Goal: Find specific page/section: Find specific page/section

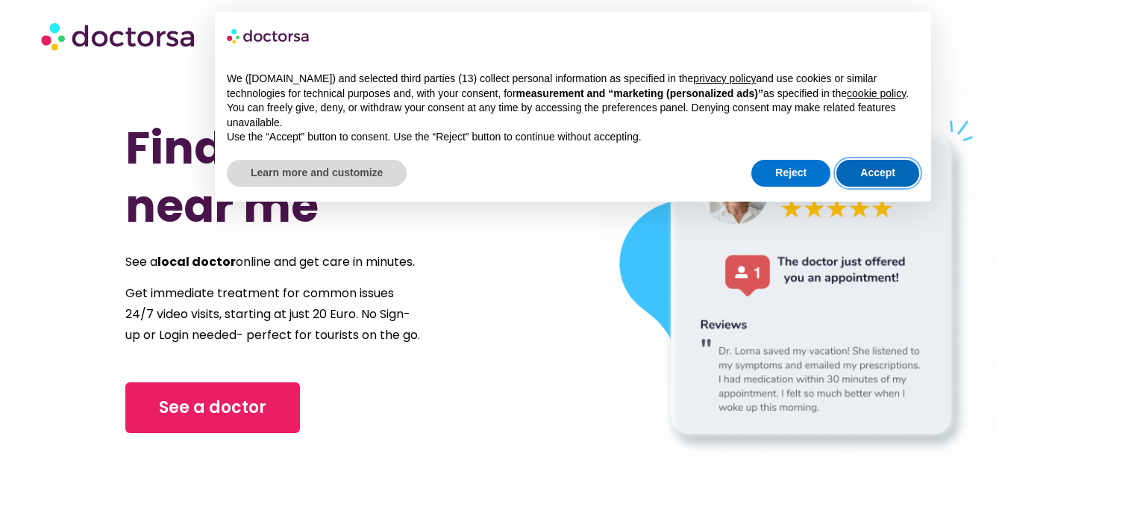
click at [869, 183] on button "Accept" at bounding box center [877, 173] width 83 height 27
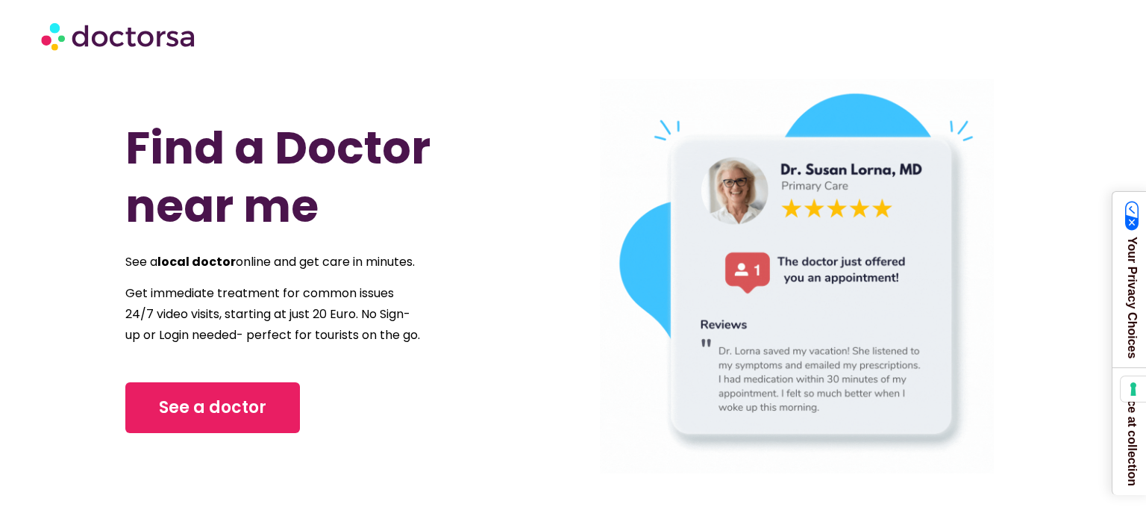
click at [157, 37] on img at bounding box center [119, 35] width 157 height 45
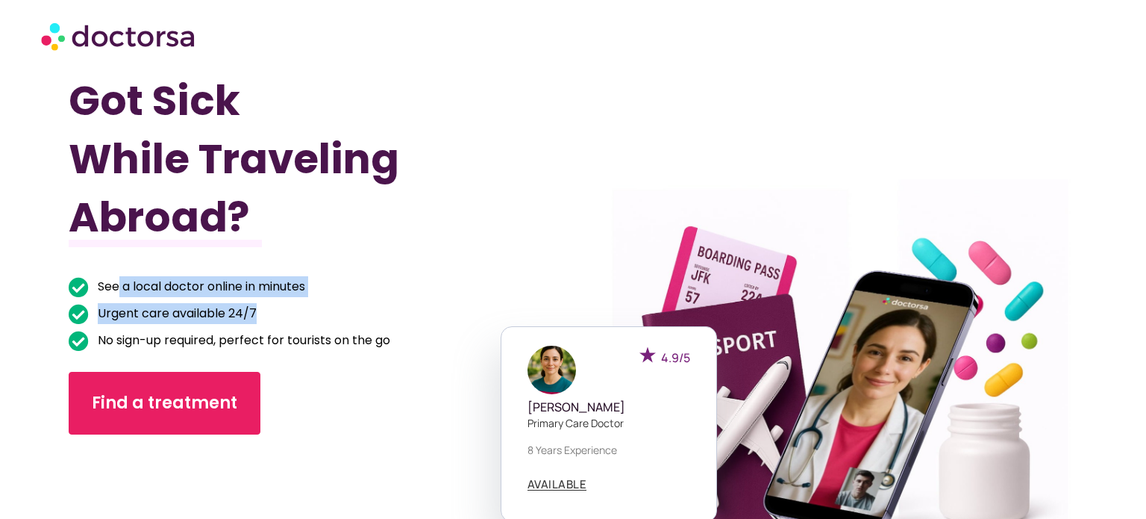
drag, startPoint x: 118, startPoint y: 287, endPoint x: 473, endPoint y: 326, distance: 357.3
click at [465, 326] on ul "See a local doctor online in minutes Urgent care available 24/7 No sign-up requ…" at bounding box center [283, 313] width 428 height 75
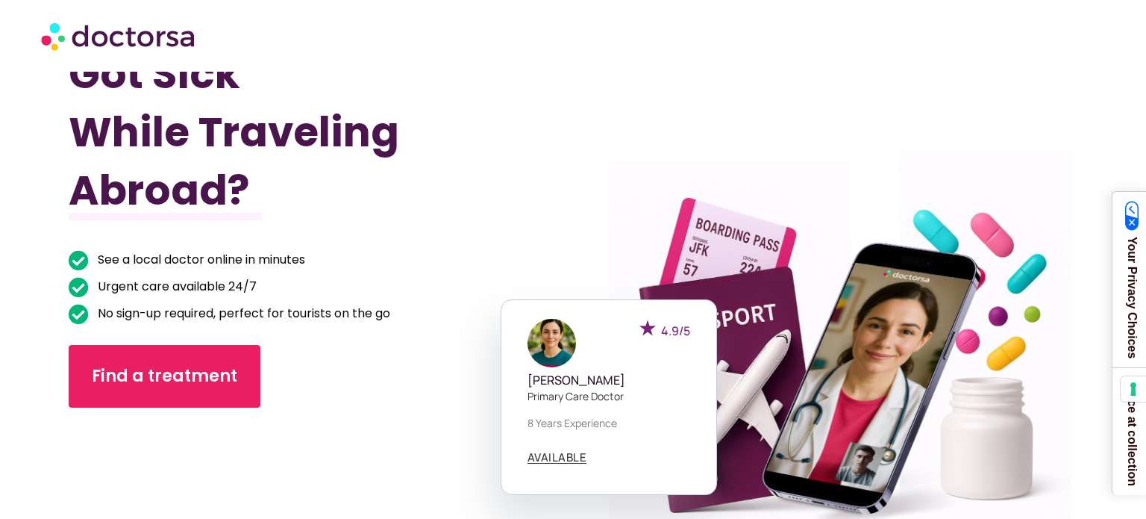
scroll to position [5196, 0]
